Goal: Information Seeking & Learning: Learn about a topic

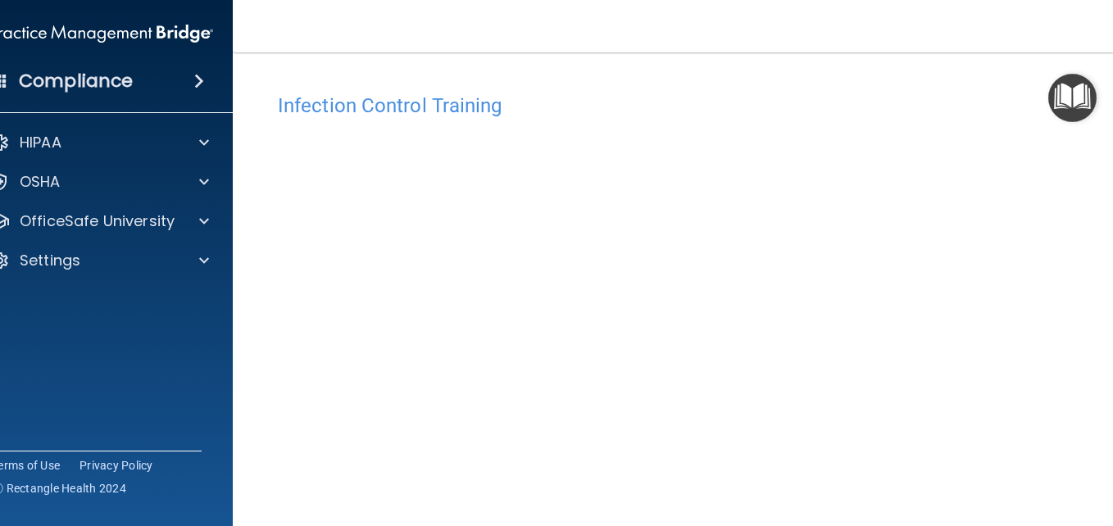
drag, startPoint x: 1112, startPoint y: 220, endPoint x: 1107, endPoint y: 252, distance: 33.3
click at [1107, 252] on main "Infection Control Training This course doesn’t expire until 01/02/2025. Are you…" at bounding box center [688, 289] width 910 height 474
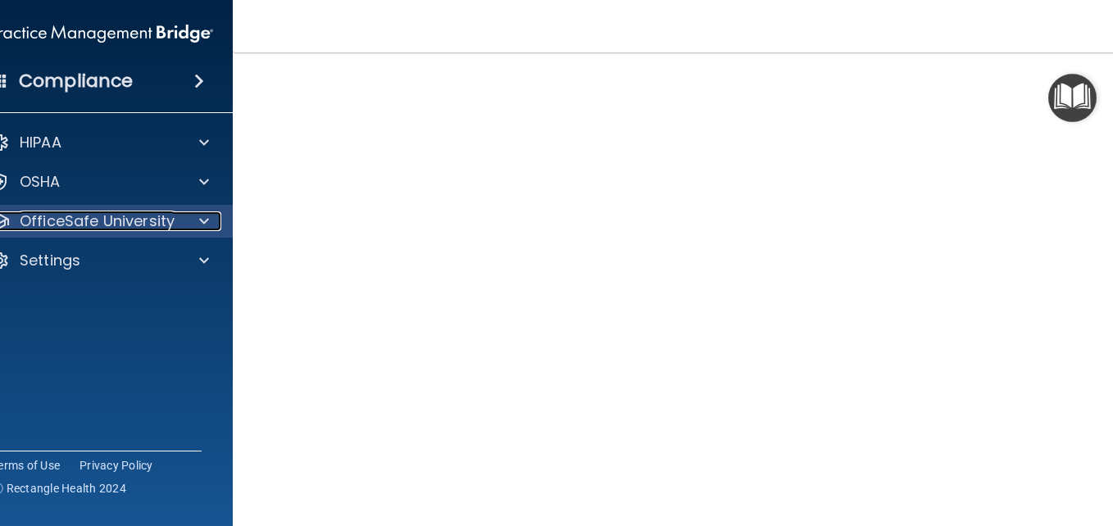
click at [156, 213] on p "OfficeSafe University" at bounding box center [97, 221] width 155 height 20
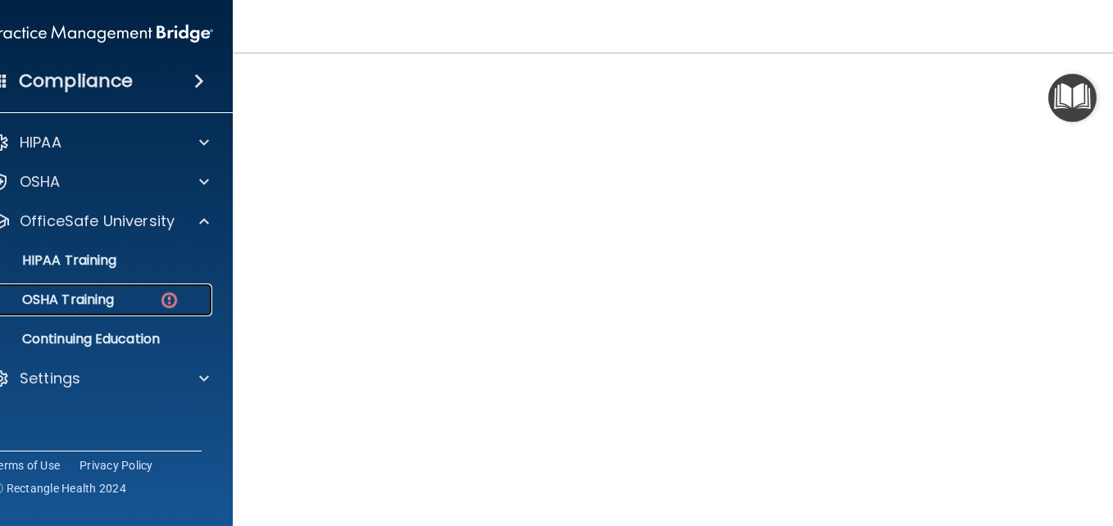
click at [130, 294] on div "OSHA Training" at bounding box center [93, 300] width 224 height 16
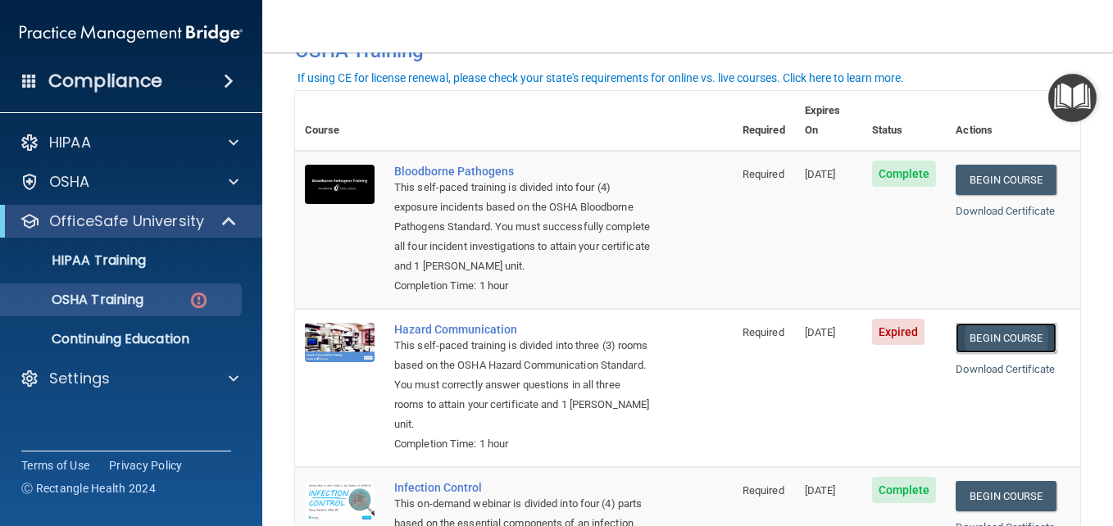
click at [1007, 332] on link "Begin Course" at bounding box center [1006, 338] width 100 height 30
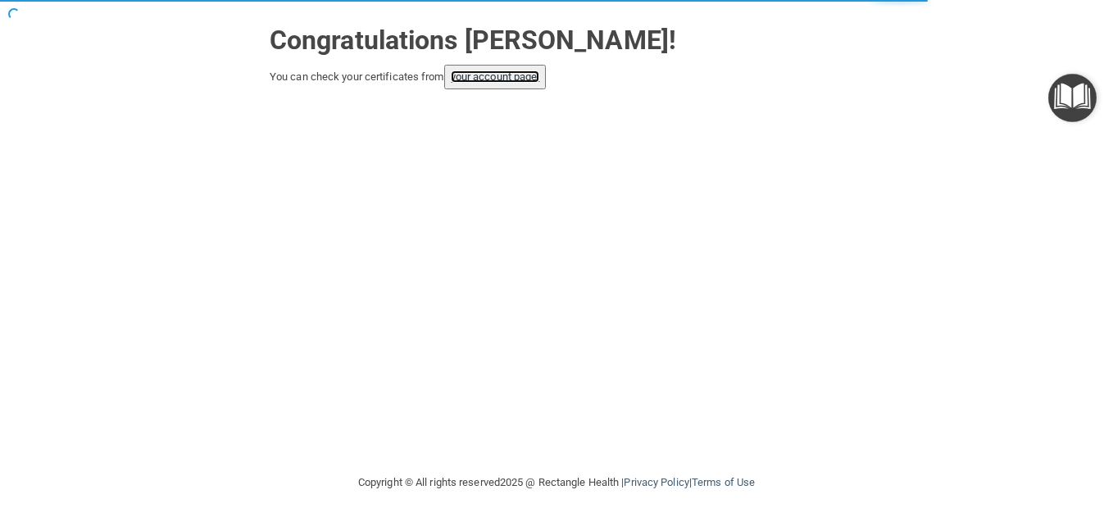
click at [512, 78] on link "your account page!" at bounding box center [495, 76] width 89 height 12
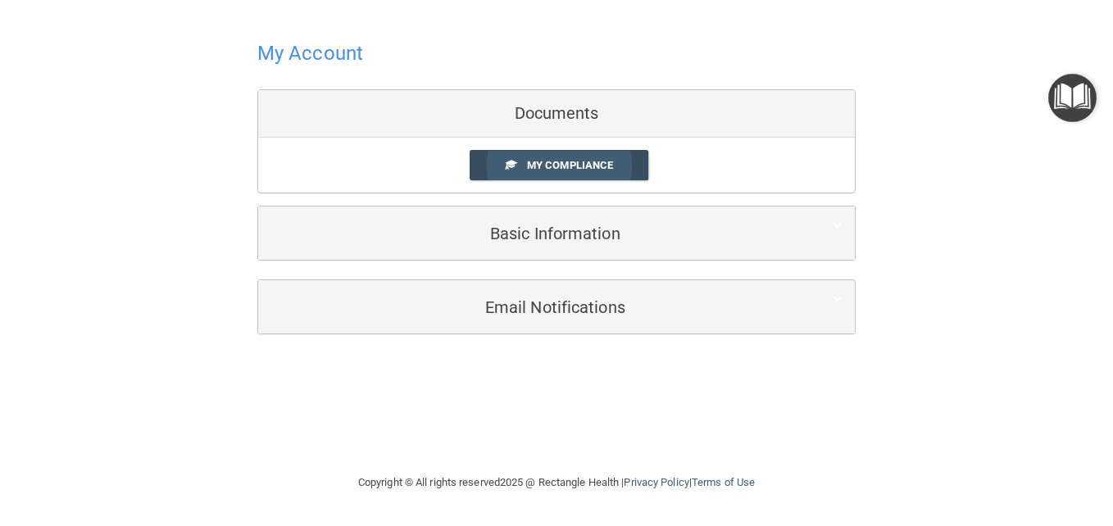
click at [542, 165] on span "My Compliance" at bounding box center [570, 165] width 86 height 12
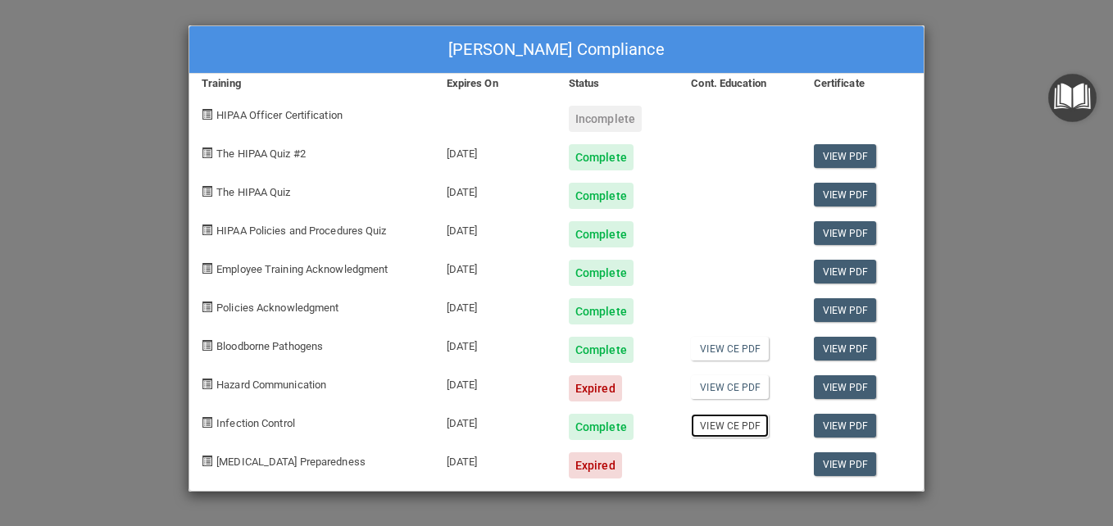
click at [738, 428] on link "View CE PDF" at bounding box center [730, 426] width 78 height 24
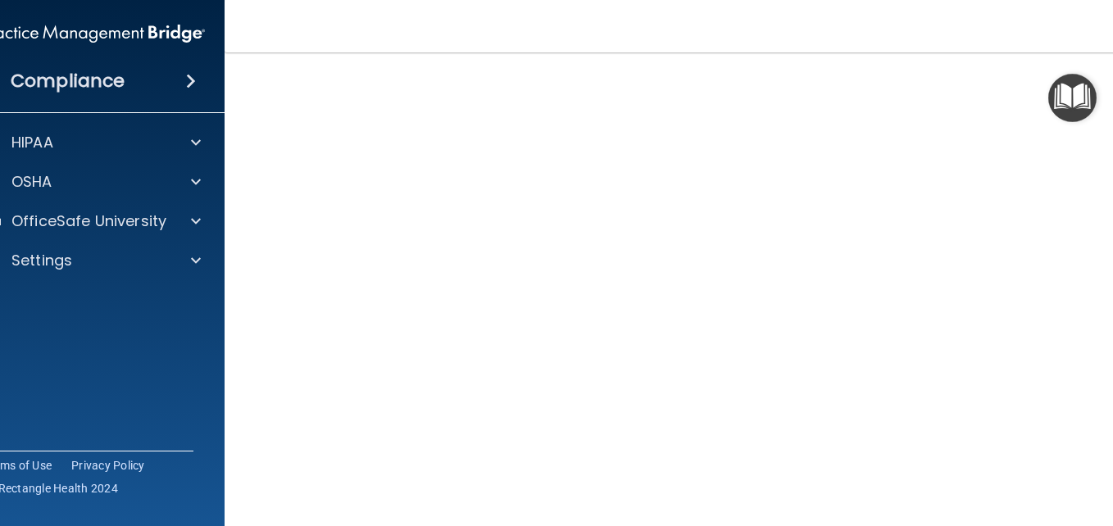
scroll to position [90, 0]
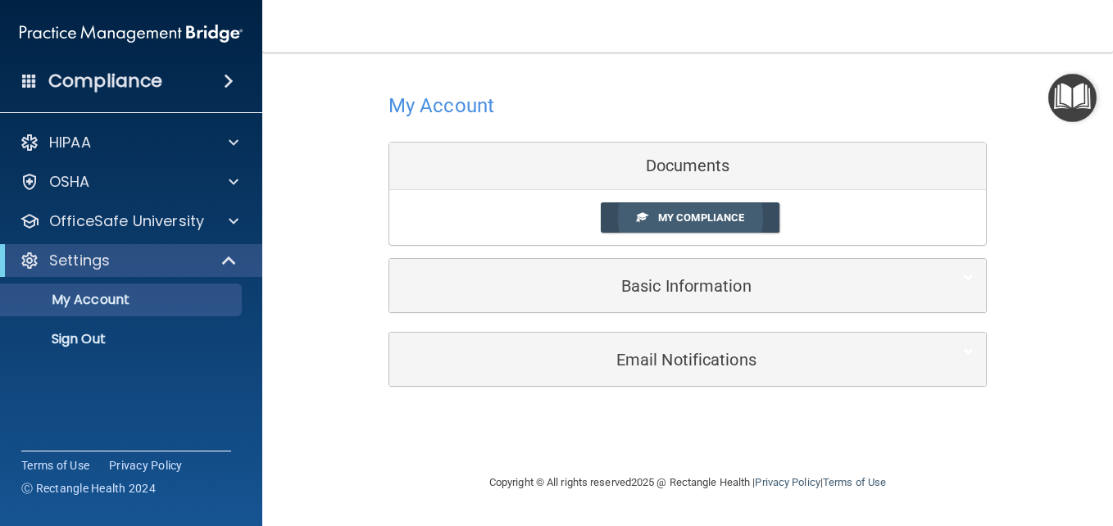
click at [680, 224] on span "My Compliance" at bounding box center [701, 217] width 86 height 12
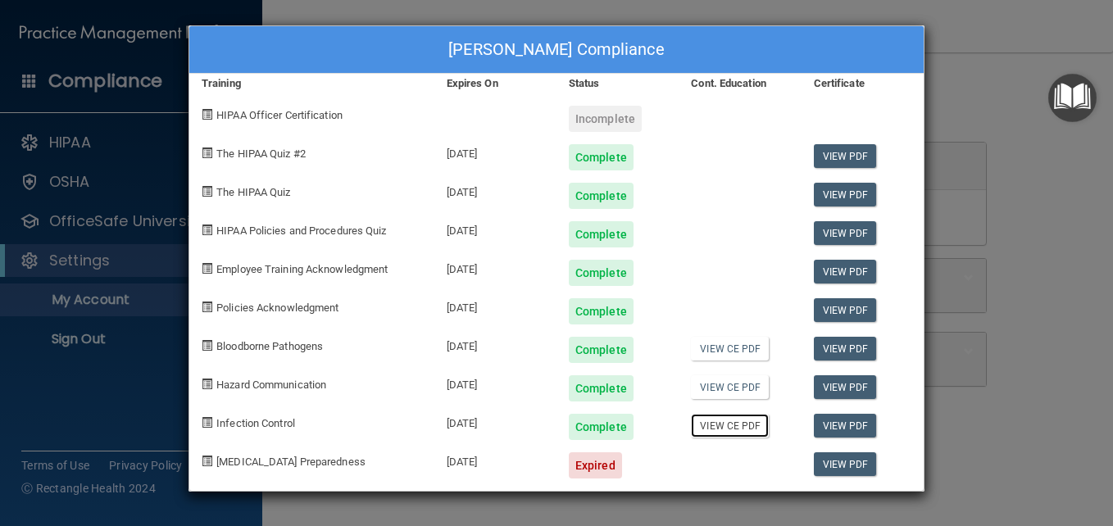
click at [732, 434] on link "View CE PDF" at bounding box center [730, 426] width 78 height 24
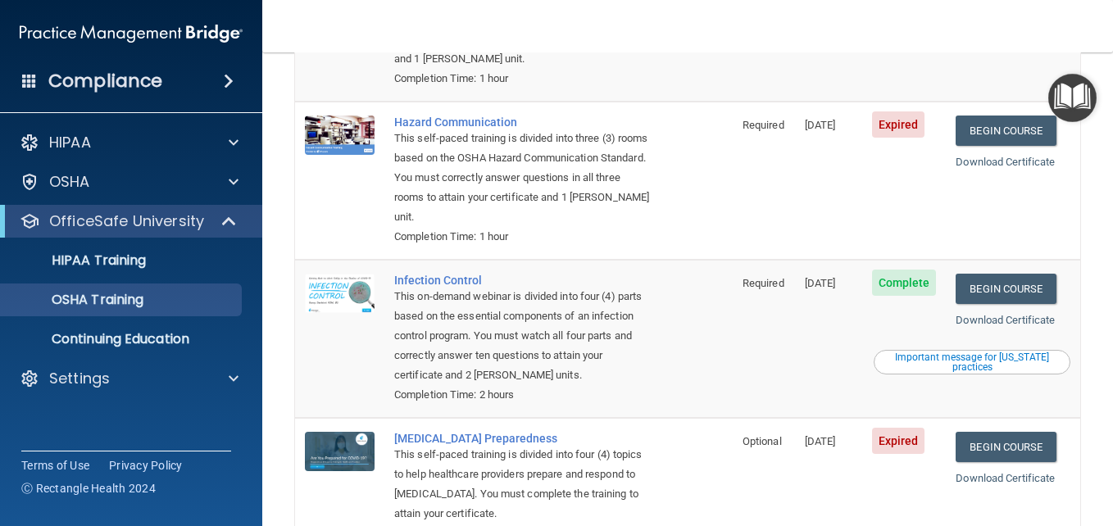
scroll to position [255, 0]
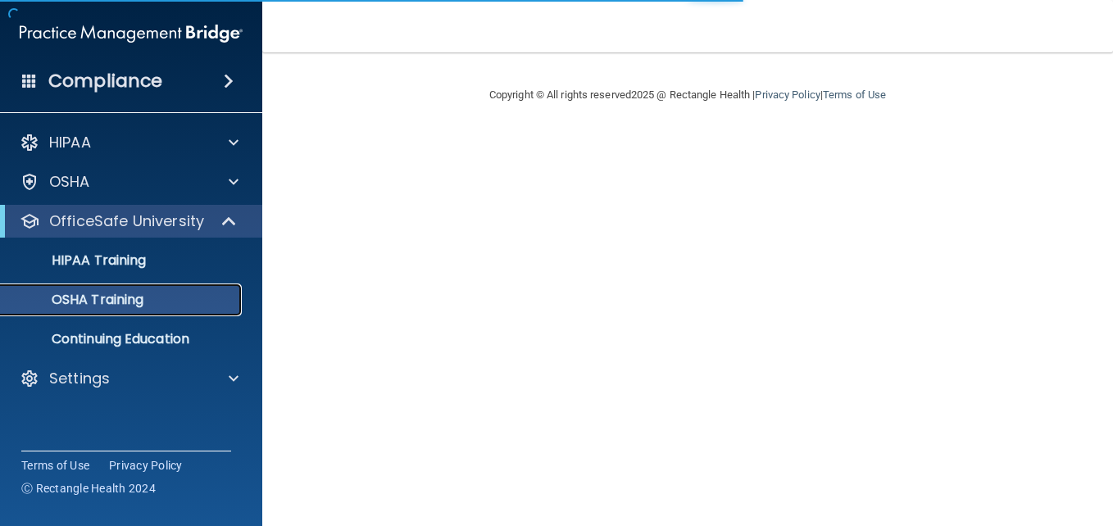
click at [183, 295] on div "OSHA Training" at bounding box center [123, 300] width 224 height 16
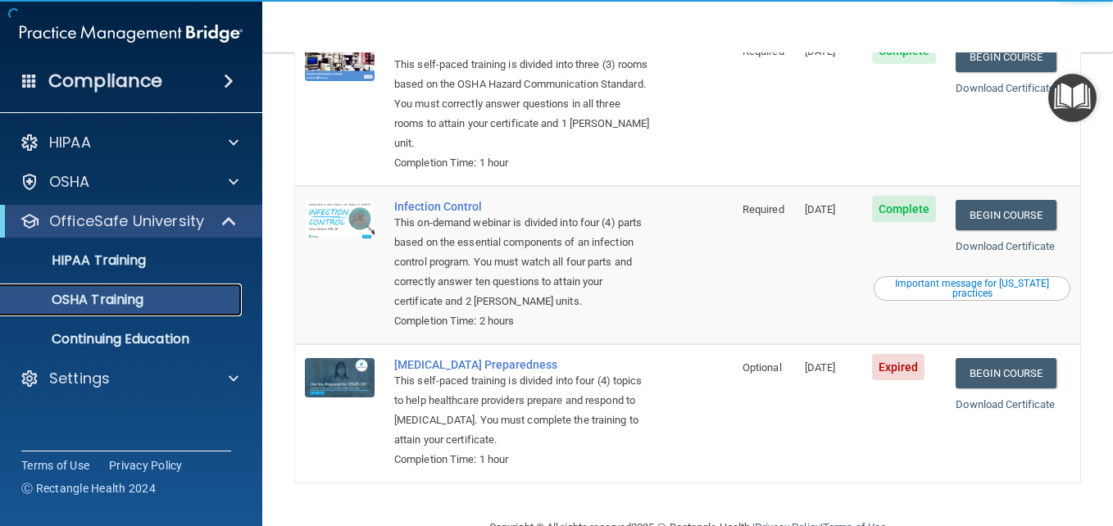
scroll to position [335, 0]
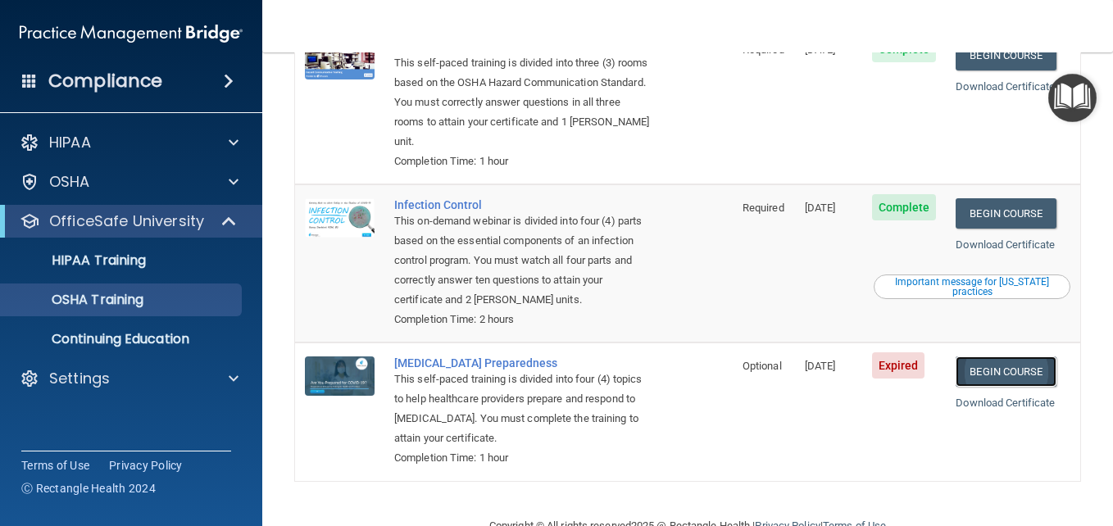
click at [1029, 376] on link "Begin Course" at bounding box center [1006, 372] width 100 height 30
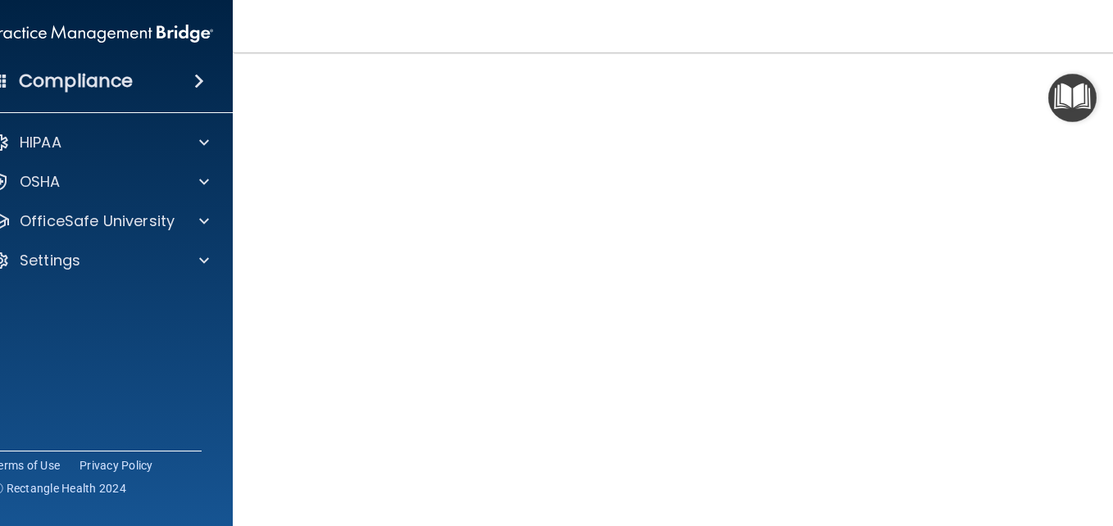
scroll to position [52, 0]
click at [1112, 411] on html "Compliance HIPAA Documents and Policies Report an Incident Business Associates …" at bounding box center [556, 263] width 1113 height 526
click at [1094, 415] on div "COVID-19 Training This course doesn’t expire until 01/02/2025. Are you sure you…" at bounding box center [688, 316] width 844 height 567
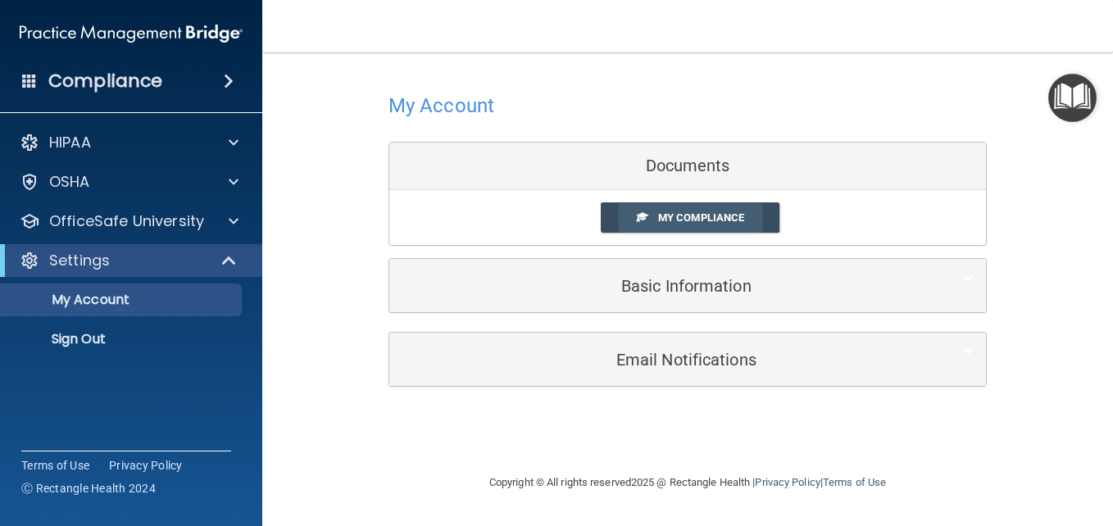
click at [642, 220] on span at bounding box center [642, 216] width 11 height 11
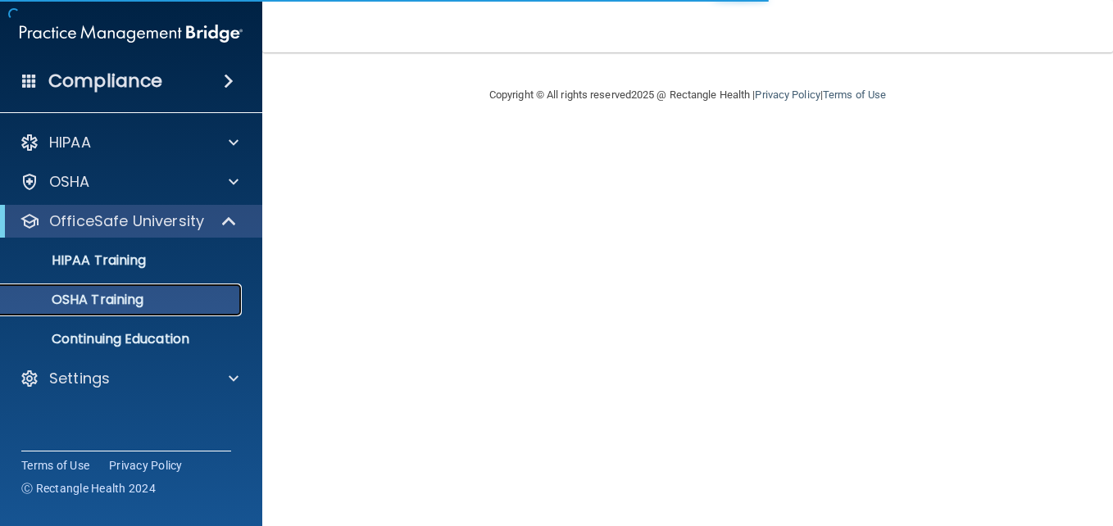
click at [180, 298] on div "OSHA Training" at bounding box center [123, 300] width 224 height 16
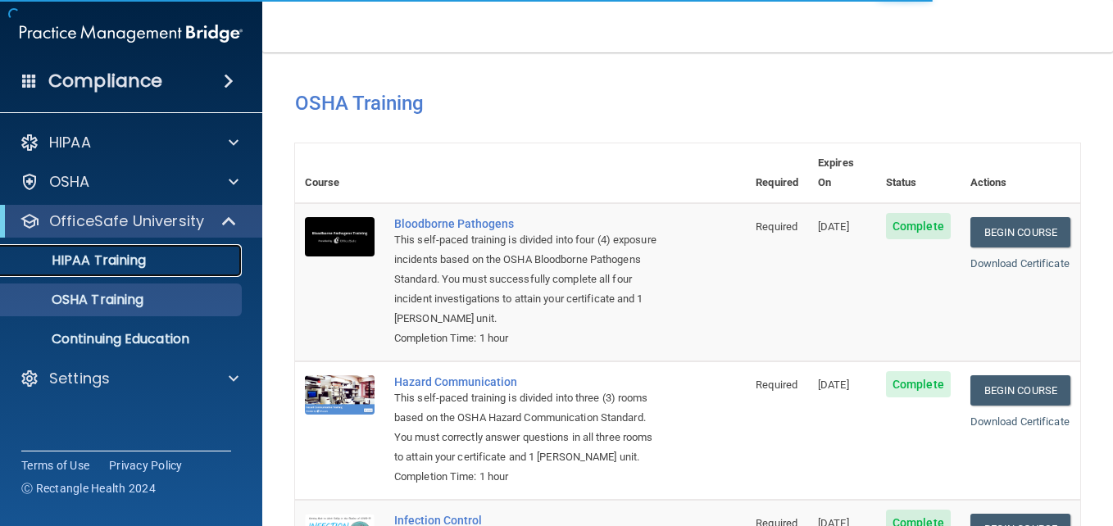
click at [180, 263] on div "HIPAA Training" at bounding box center [123, 260] width 224 height 16
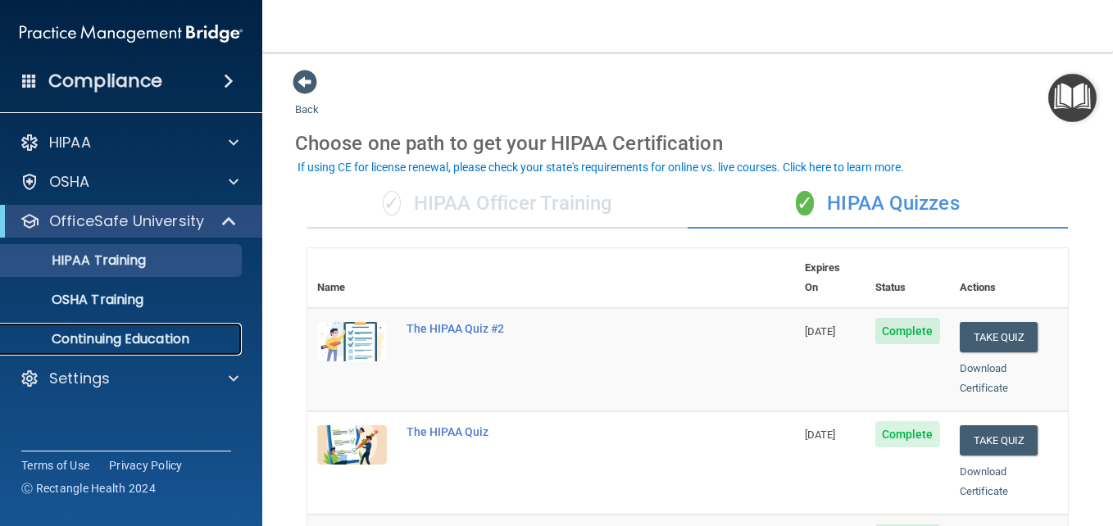
click at [223, 335] on p "Continuing Education" at bounding box center [123, 339] width 224 height 16
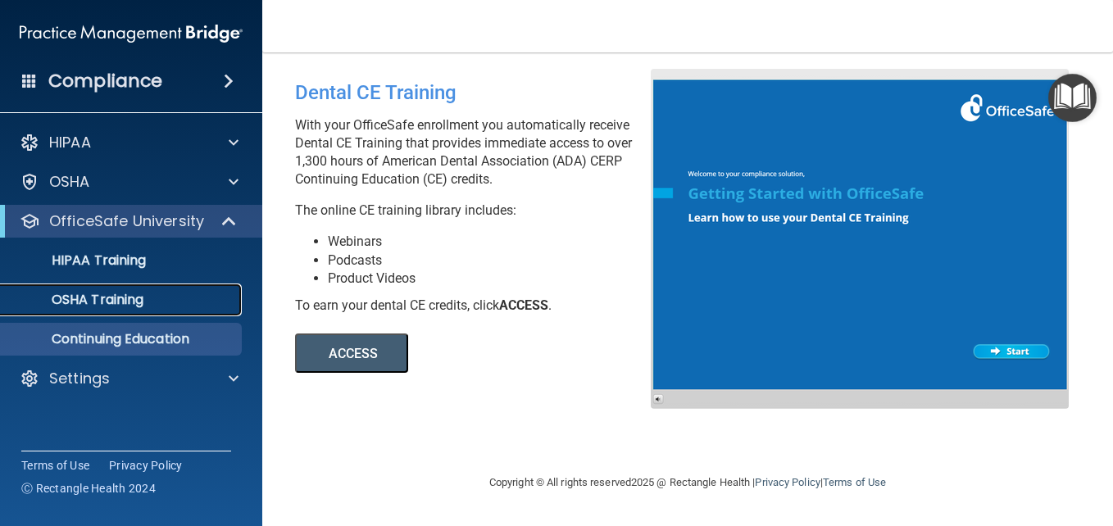
click at [129, 302] on p "OSHA Training" at bounding box center [77, 300] width 133 height 16
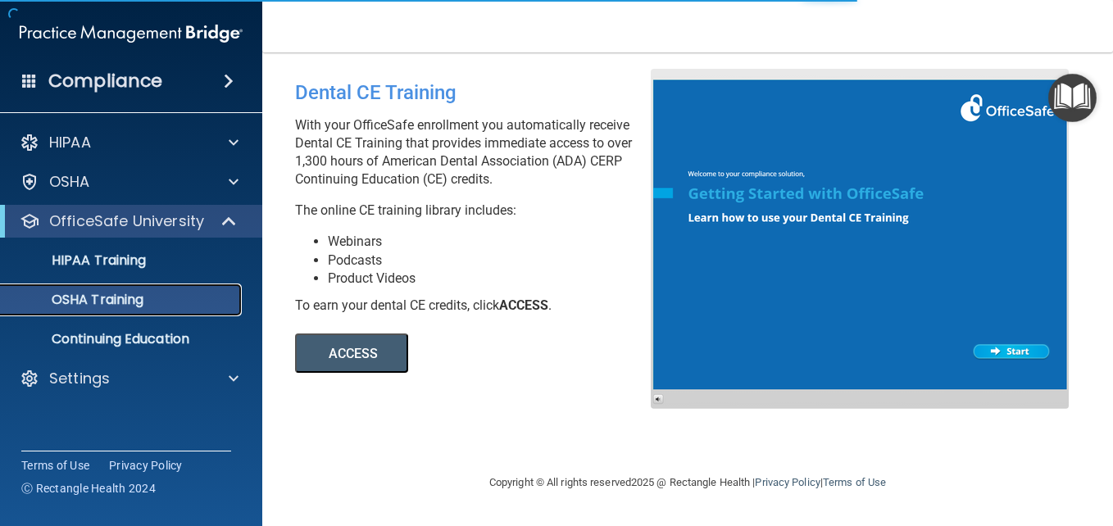
click at [129, 302] on p "OSHA Training" at bounding box center [77, 300] width 133 height 16
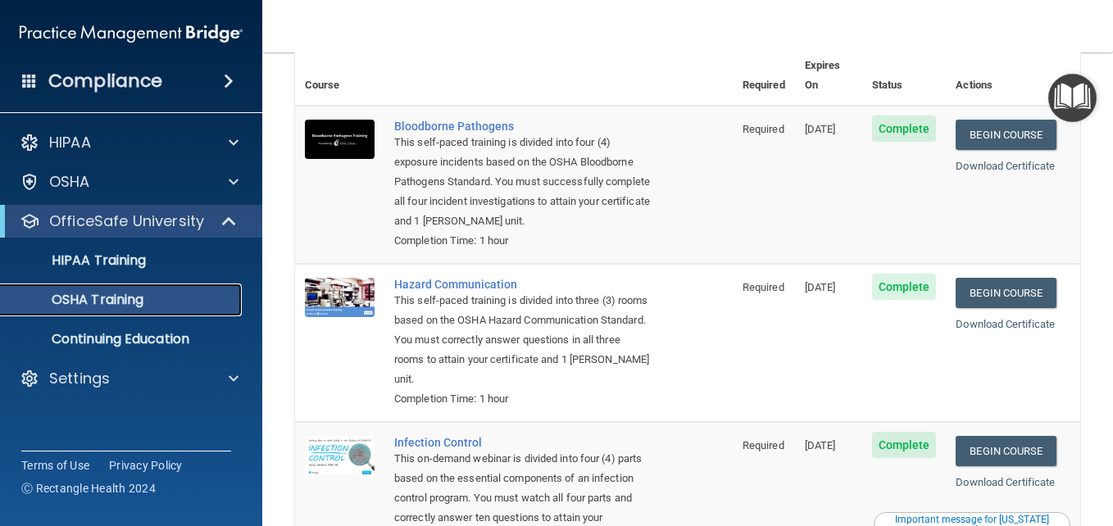
scroll to position [74, 0]
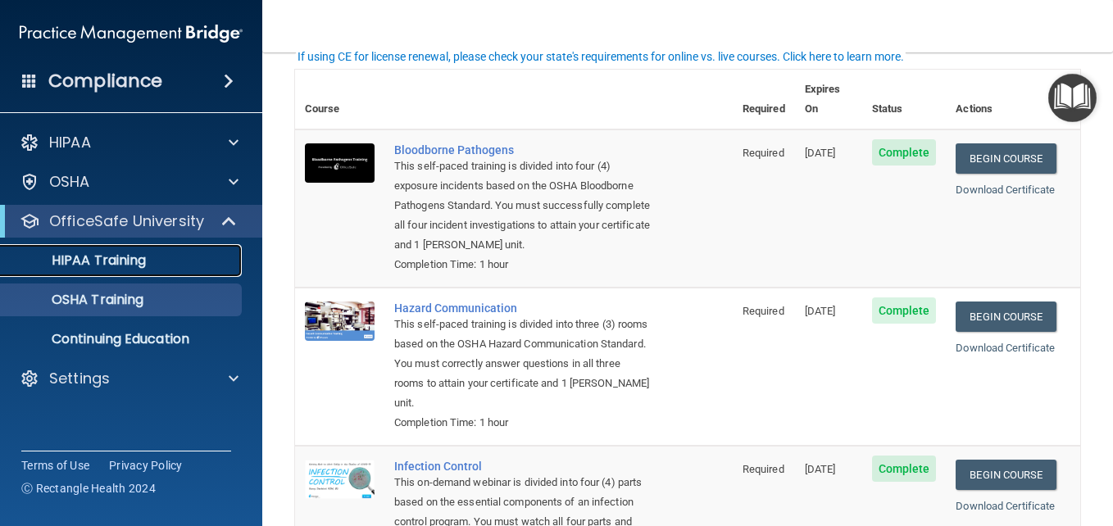
click at [125, 268] on p "HIPAA Training" at bounding box center [78, 260] width 135 height 16
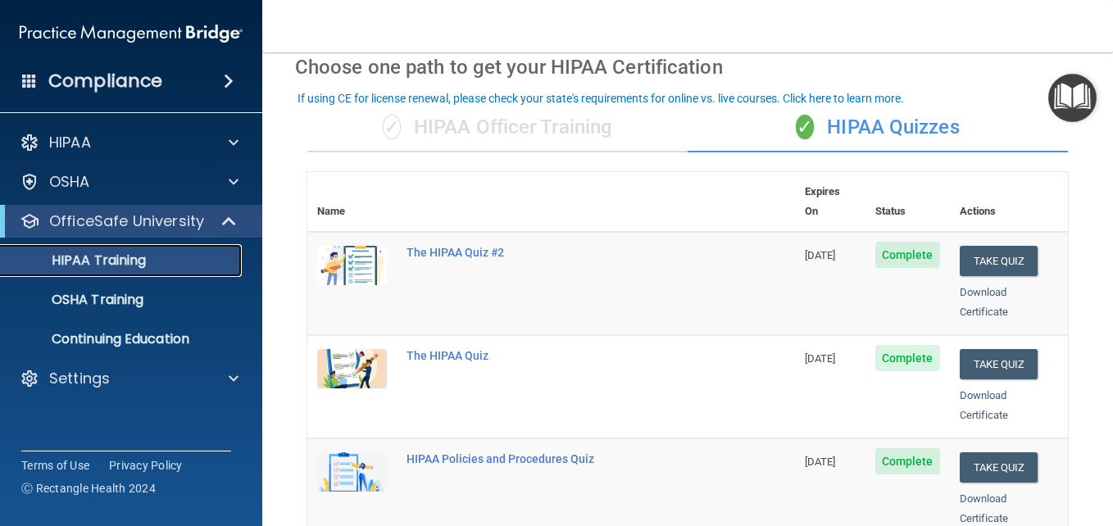
scroll to position [55, 0]
